Goal: Information Seeking & Learning: Find specific fact

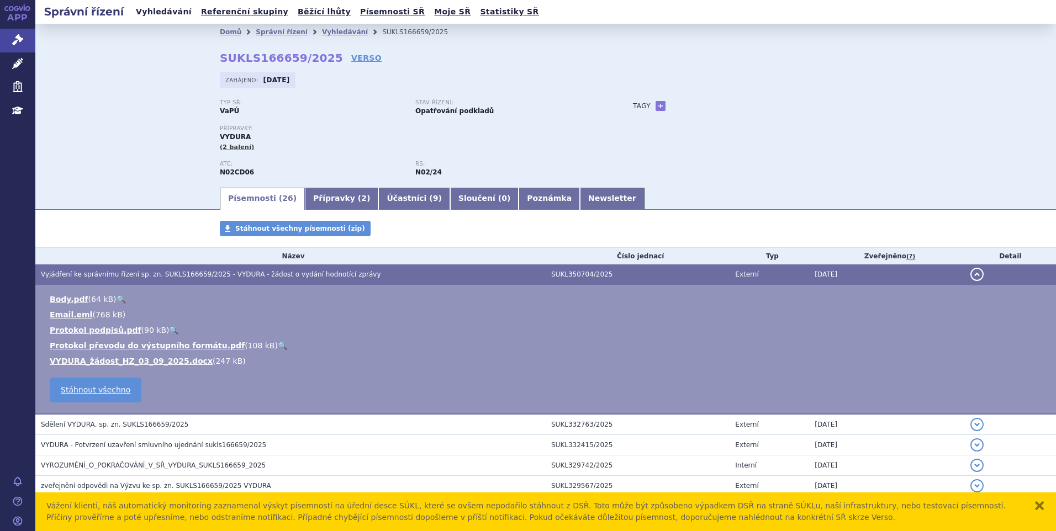
click at [161, 13] on link "Vyhledávání" at bounding box center [164, 11] width 62 height 15
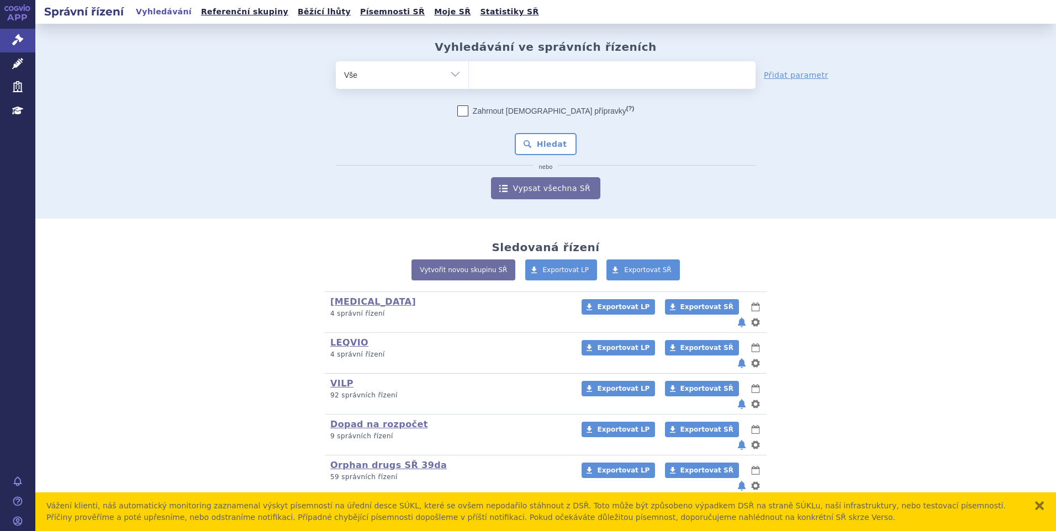
click at [511, 66] on ul at bounding box center [612, 72] width 287 height 23
click at [469, 66] on select at bounding box center [468, 75] width 1 height 28
click at [509, 76] on ul at bounding box center [612, 72] width 287 height 23
click at [469, 76] on select at bounding box center [468, 75] width 1 height 28
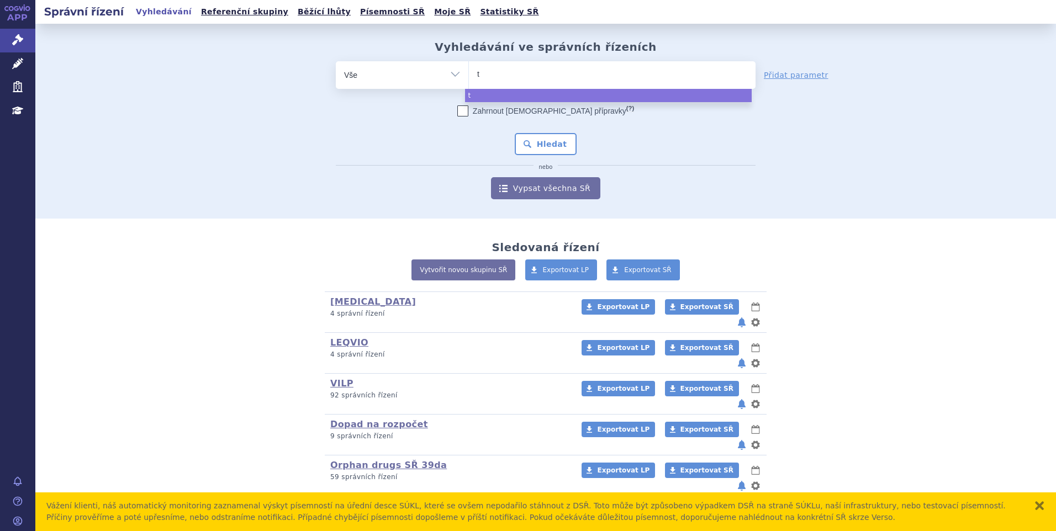
type input "ta"
type input "tavn"
type input "tavneo"
type input "tavneos"
select select "tavneos"
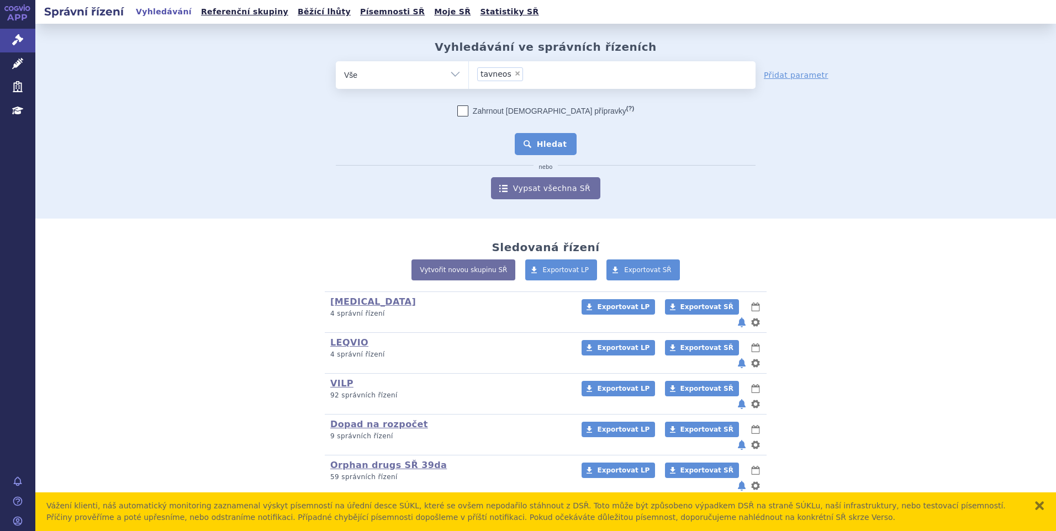
click at [531, 143] on button "Hledat" at bounding box center [546, 144] width 62 height 22
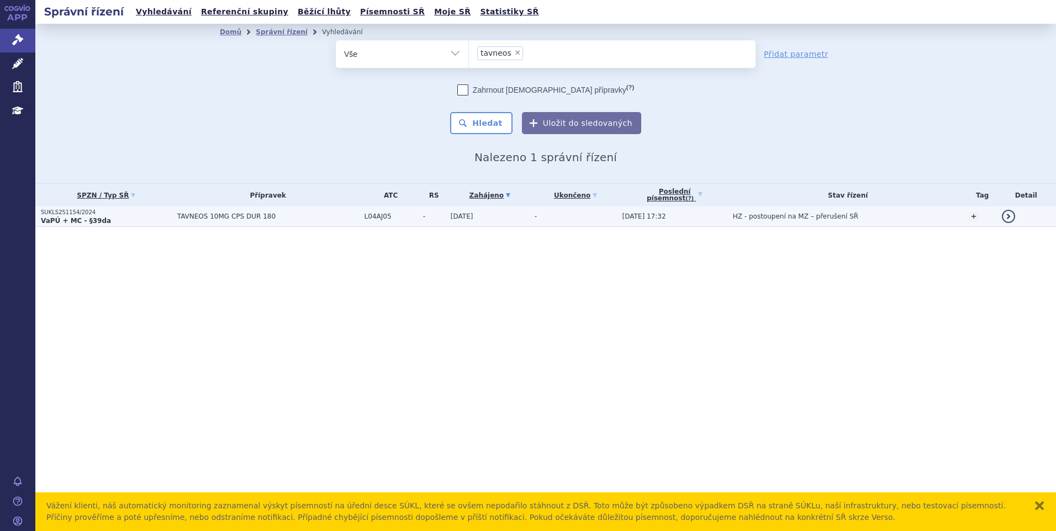
click at [205, 221] on td "TAVNEOS 10MG CPS DUR 180" at bounding box center [265, 216] width 187 height 20
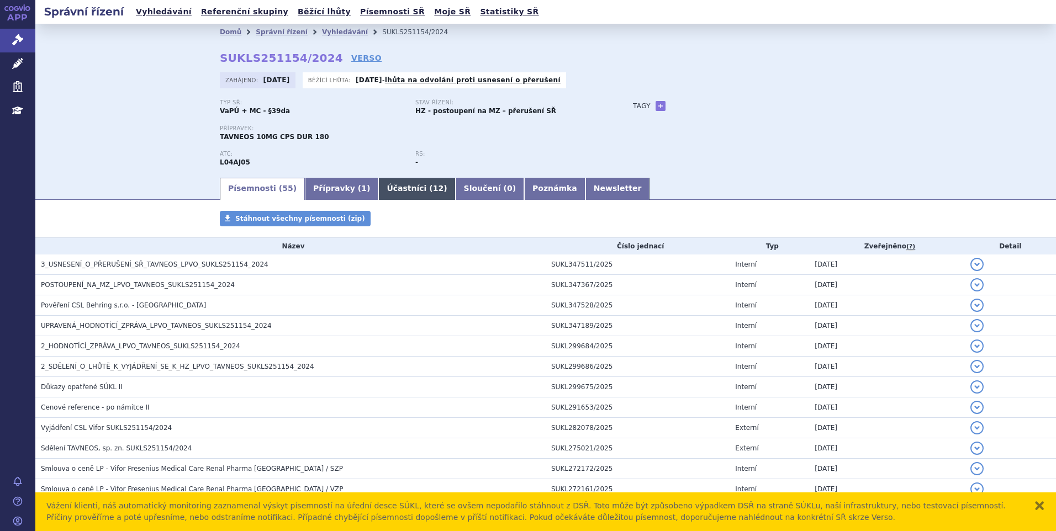
click at [378, 186] on link "Účastníci ( 12 )" at bounding box center [416, 189] width 77 height 22
